Goal: Task Accomplishment & Management: Use online tool/utility

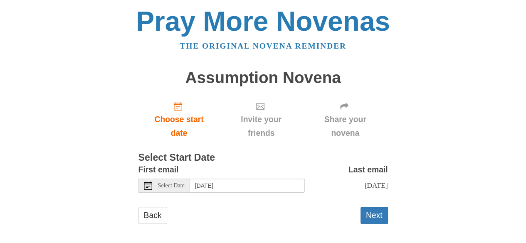
scroll to position [5, 0]
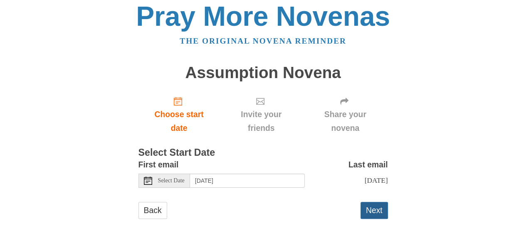
click at [375, 212] on button "Next" at bounding box center [373, 210] width 27 height 17
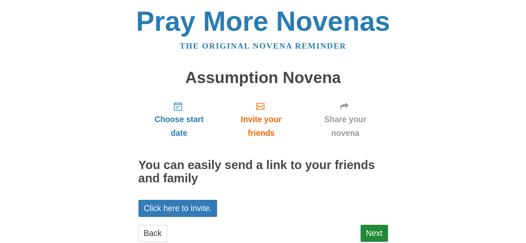
scroll to position [22, 0]
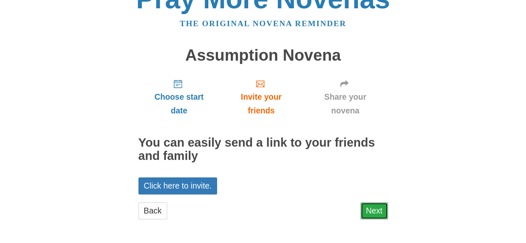
click at [382, 218] on link "Next" at bounding box center [373, 210] width 27 height 17
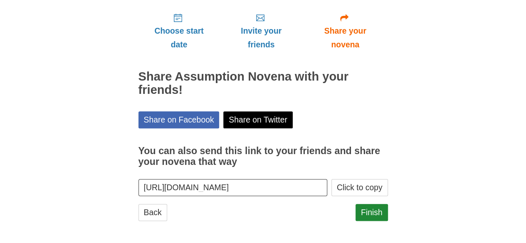
scroll to position [90, 0]
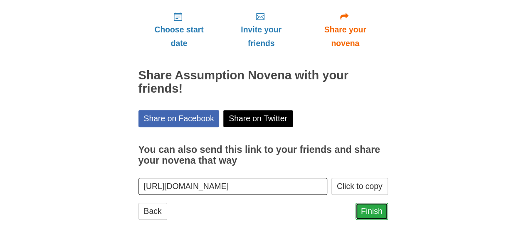
click at [371, 213] on link "Finish" at bounding box center [371, 211] width 32 height 17
click at [357, 185] on button "Click to copy" at bounding box center [359, 186] width 57 height 17
